Goal: Information Seeking & Learning: Find specific fact

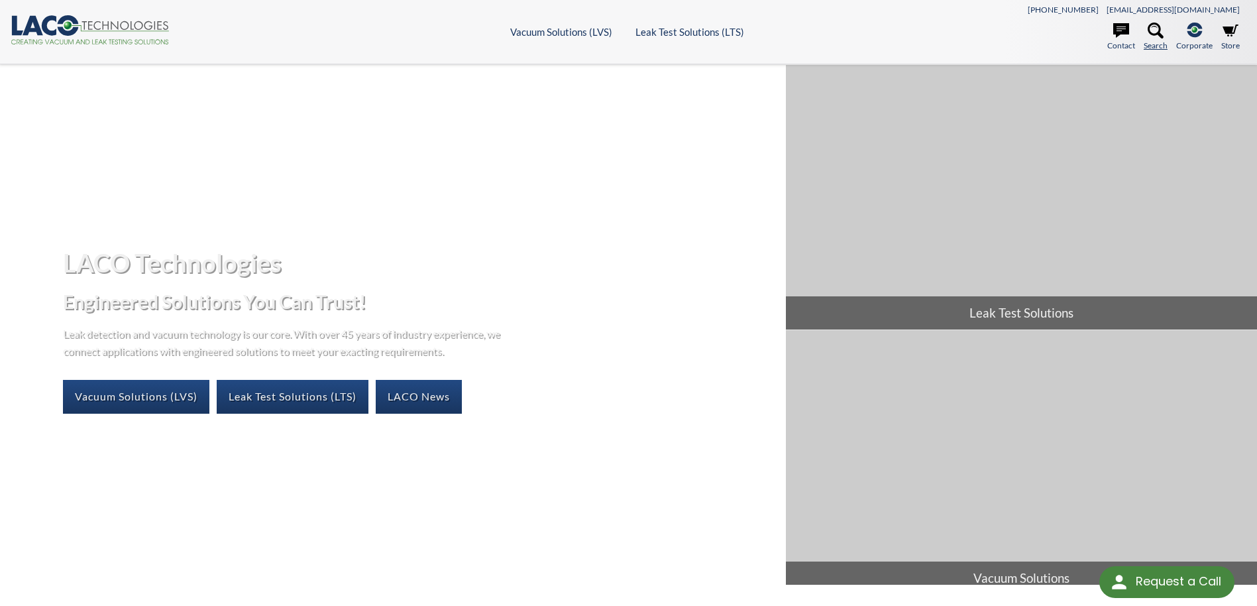
click at [1152, 31] on icon at bounding box center [1156, 31] width 16 height 16
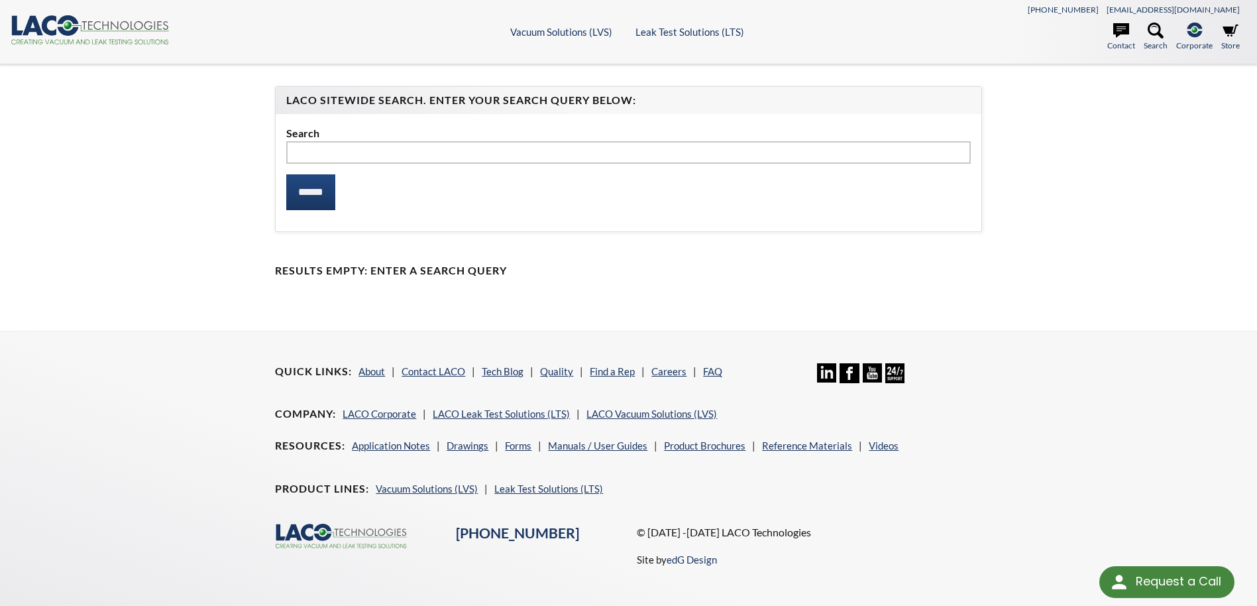
click at [337, 152] on input "text" at bounding box center [628, 152] width 684 height 23
type input "**********"
click at [324, 192] on input "******" at bounding box center [310, 192] width 49 height 36
